Goal: Task Accomplishment & Management: Complete application form

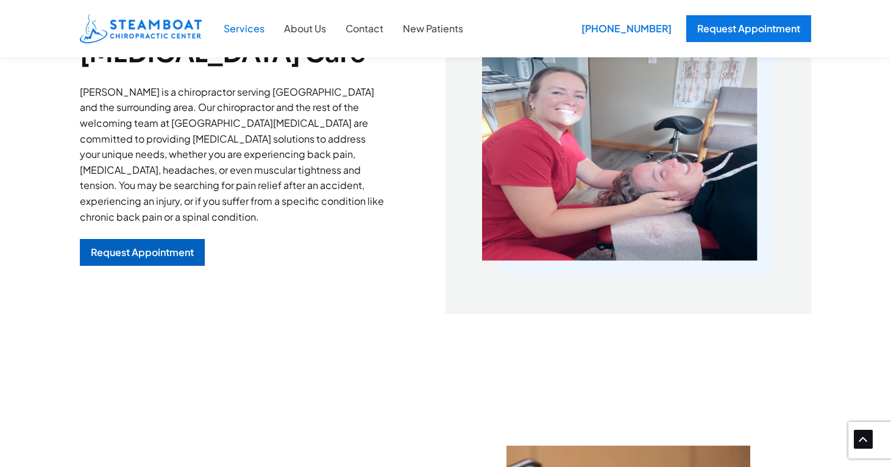
scroll to position [369, 0]
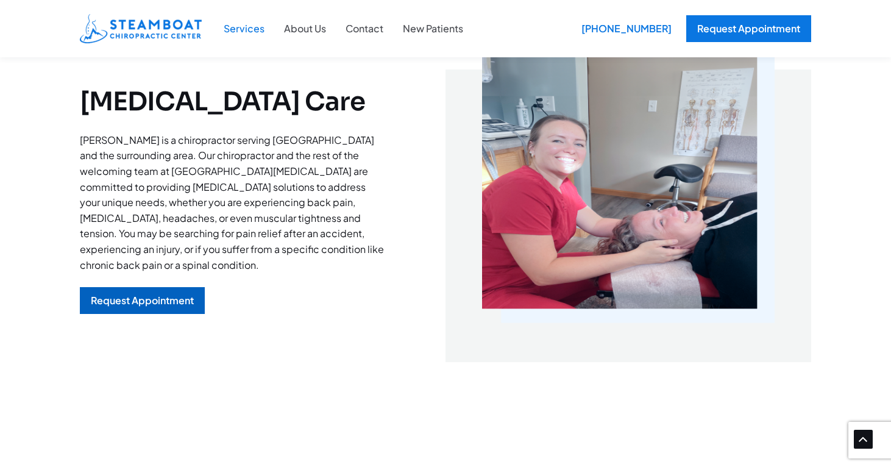
click at [143, 296] on div "Request Appointment" at bounding box center [142, 301] width 103 height 10
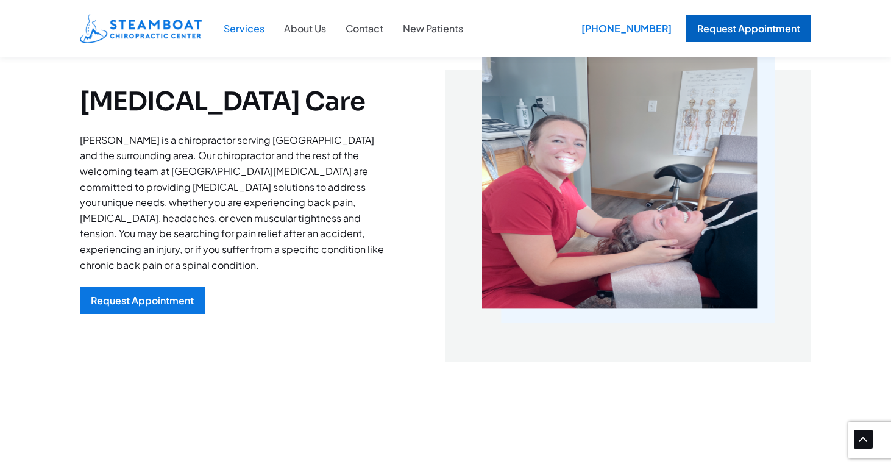
click at [719, 34] on div "Request Appointment" at bounding box center [748, 28] width 125 height 27
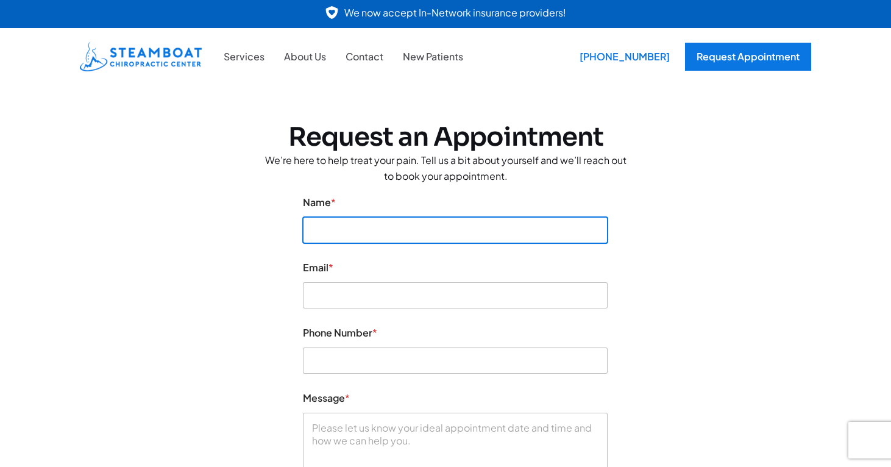
click at [429, 229] on input "Name *" at bounding box center [455, 230] width 305 height 26
type input "Brittany Peterson"
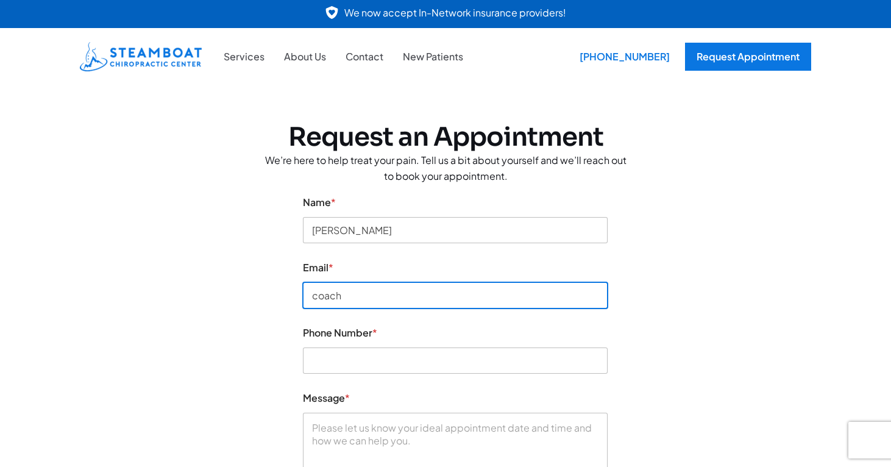
type input "coachbrittany@peakrunperformance.com"
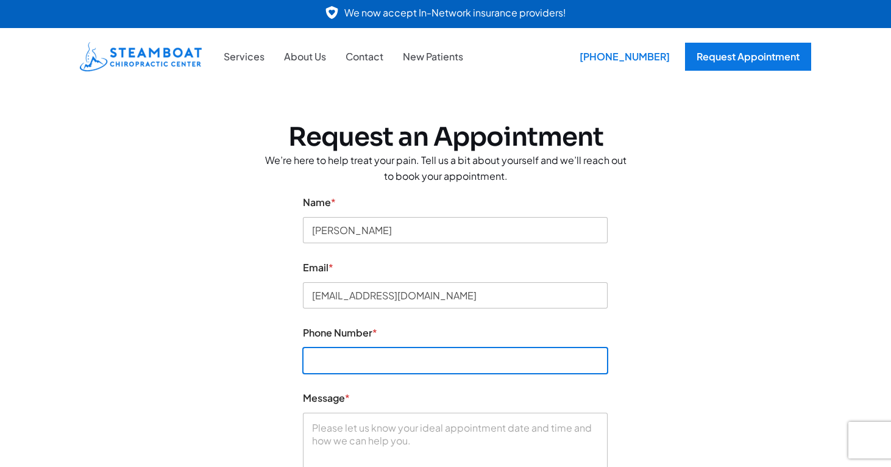
click at [383, 351] on input "Phone Number *" at bounding box center [455, 360] width 305 height 26
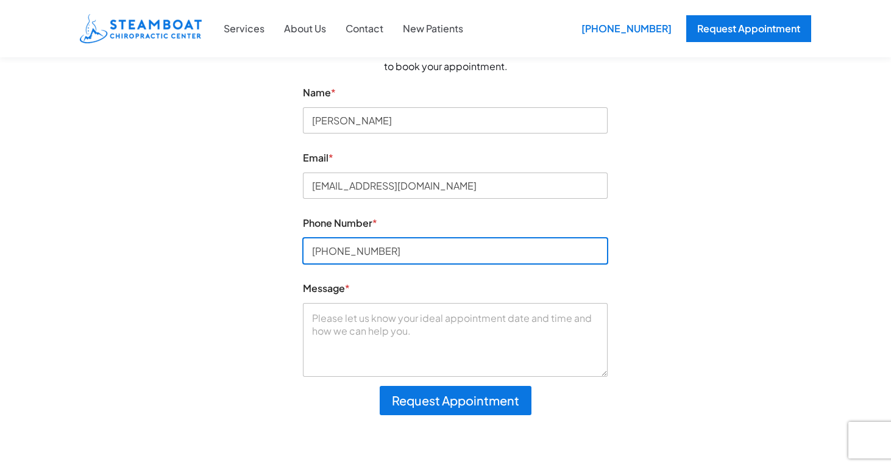
scroll to position [130, 0]
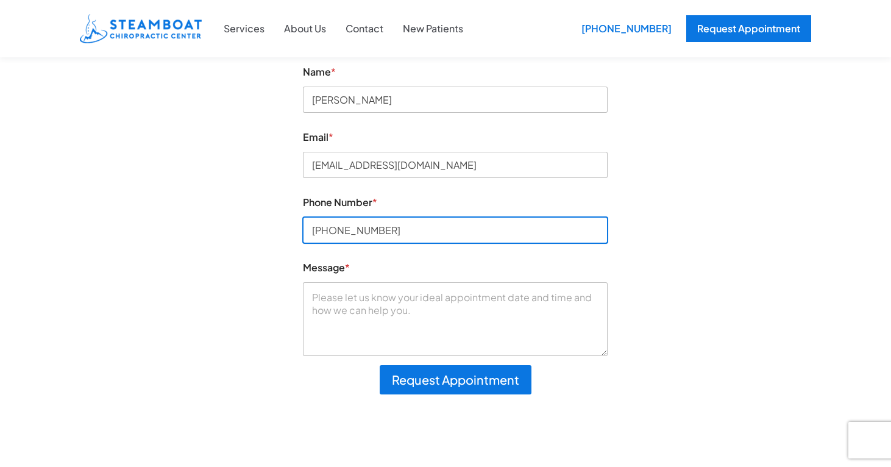
type input "208-608-6550"
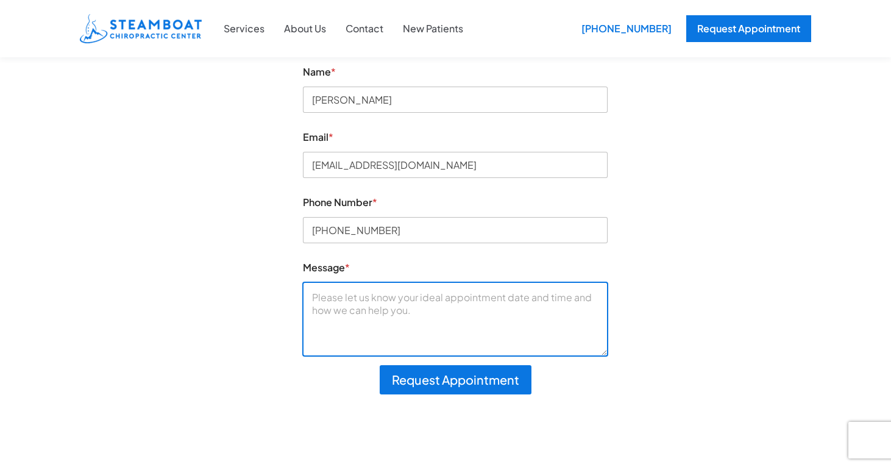
click at [361, 298] on textarea "Message *" at bounding box center [455, 318] width 305 height 73
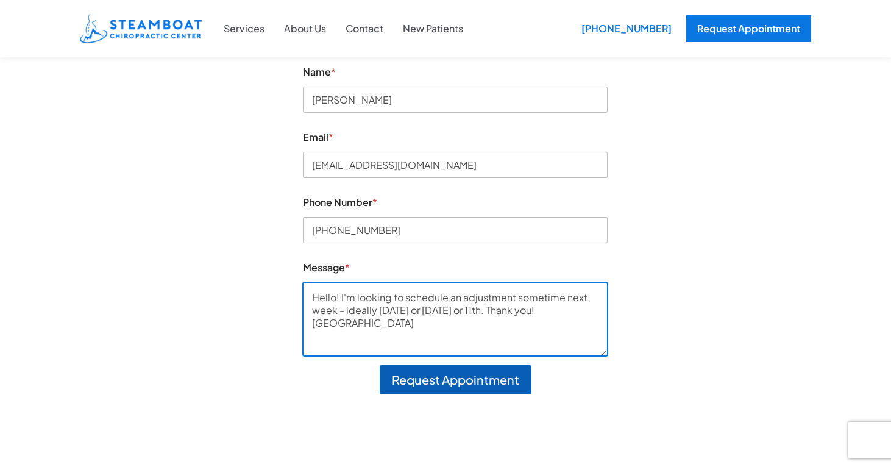
type textarea "Hello! I'm looking to schedule an adjustment sometime next week - ideally Wedne…"
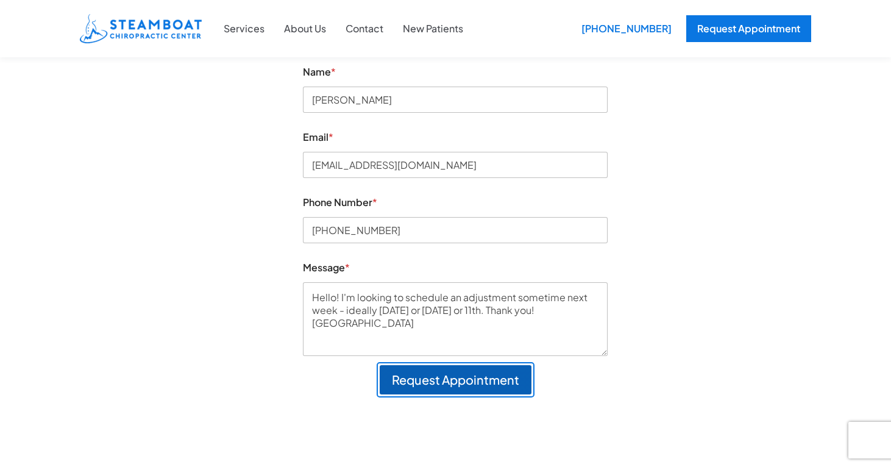
click at [425, 381] on button "Request Appointment" at bounding box center [456, 379] width 152 height 29
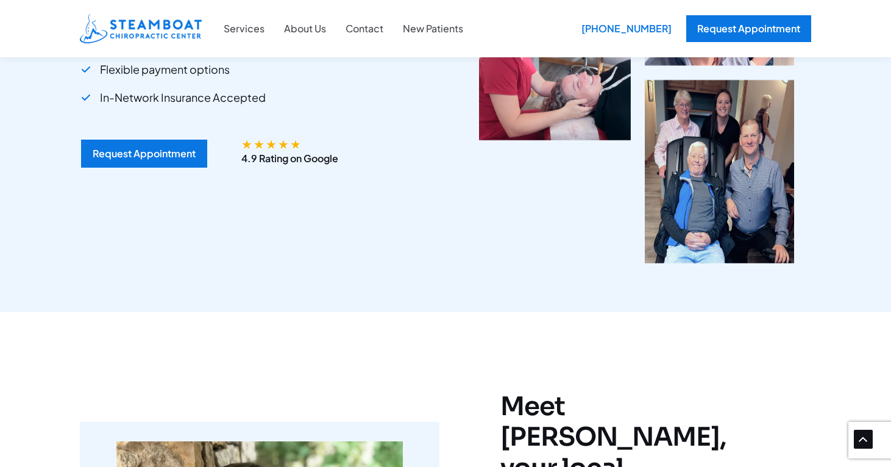
scroll to position [135, 0]
